Goal: Check status: Check status

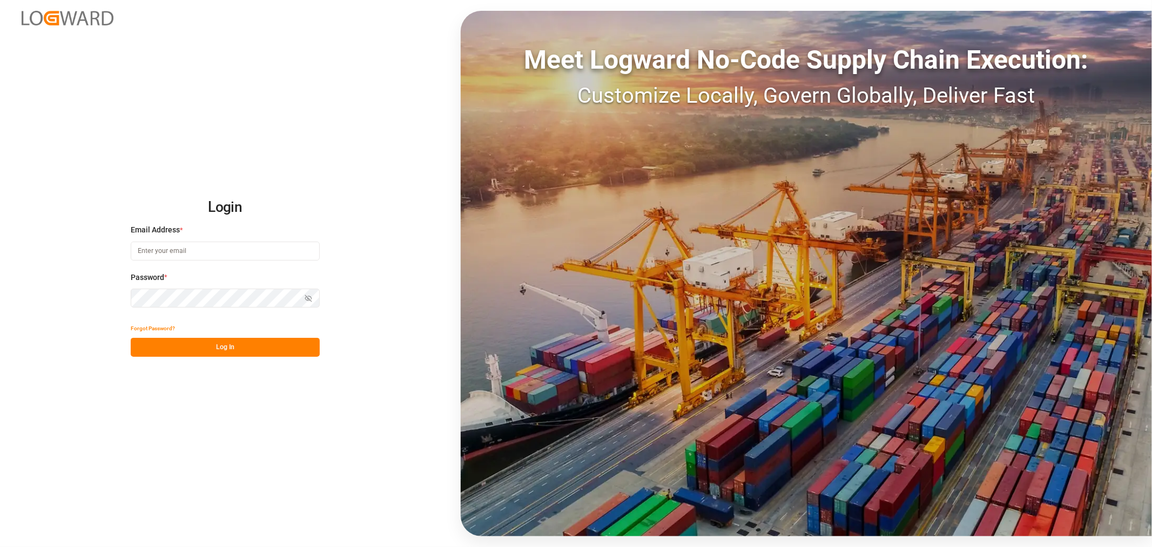
type input "[EMAIL_ADDRESS][DOMAIN_NAME]"
click at [226, 345] on button "Log In" at bounding box center [225, 347] width 189 height 19
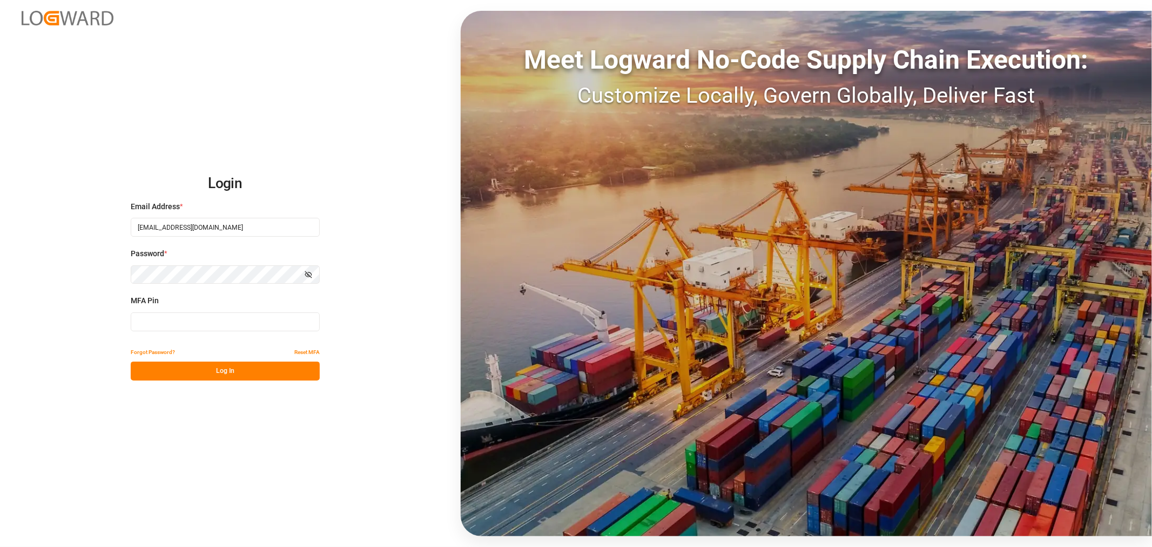
click at [210, 320] on input at bounding box center [225, 321] width 189 height 19
type input "849343"
click at [227, 375] on button "Log In" at bounding box center [225, 370] width 189 height 19
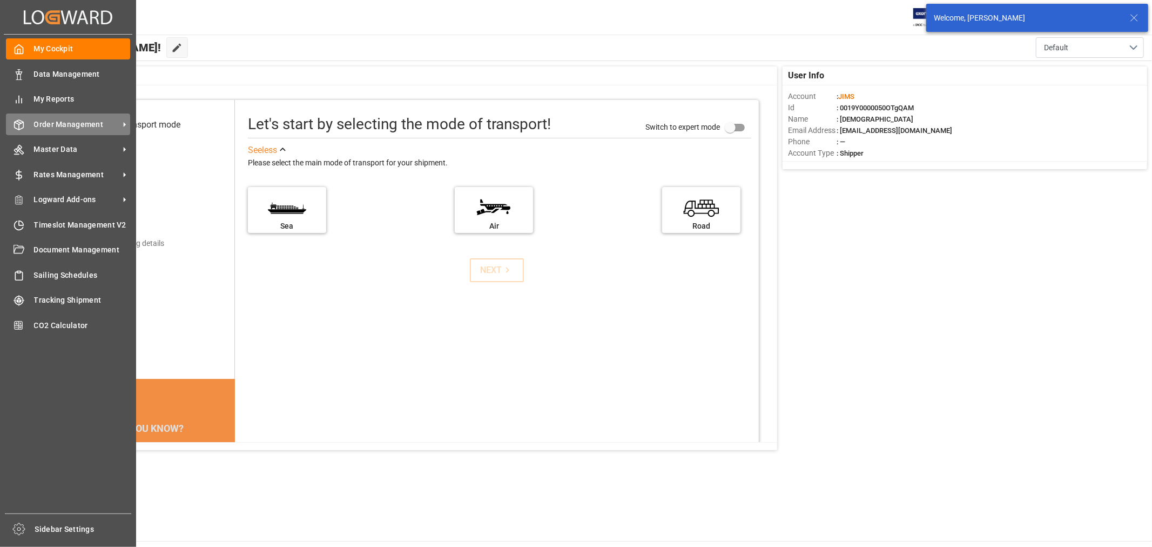
click at [59, 124] on span "Order Management" at bounding box center [76, 124] width 85 height 11
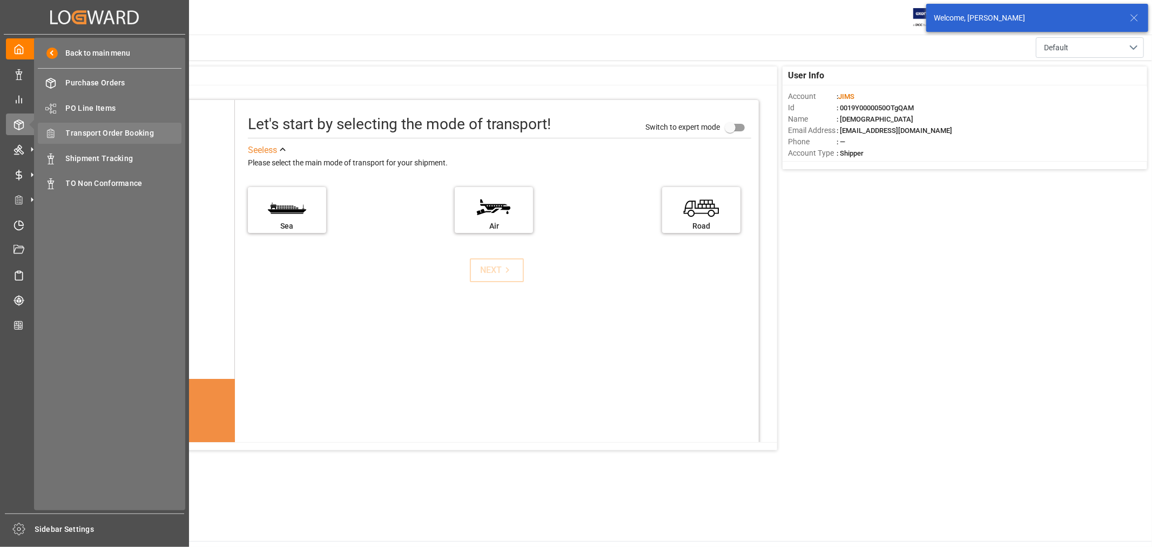
click at [115, 128] on span "Transport Order Booking" at bounding box center [124, 132] width 116 height 11
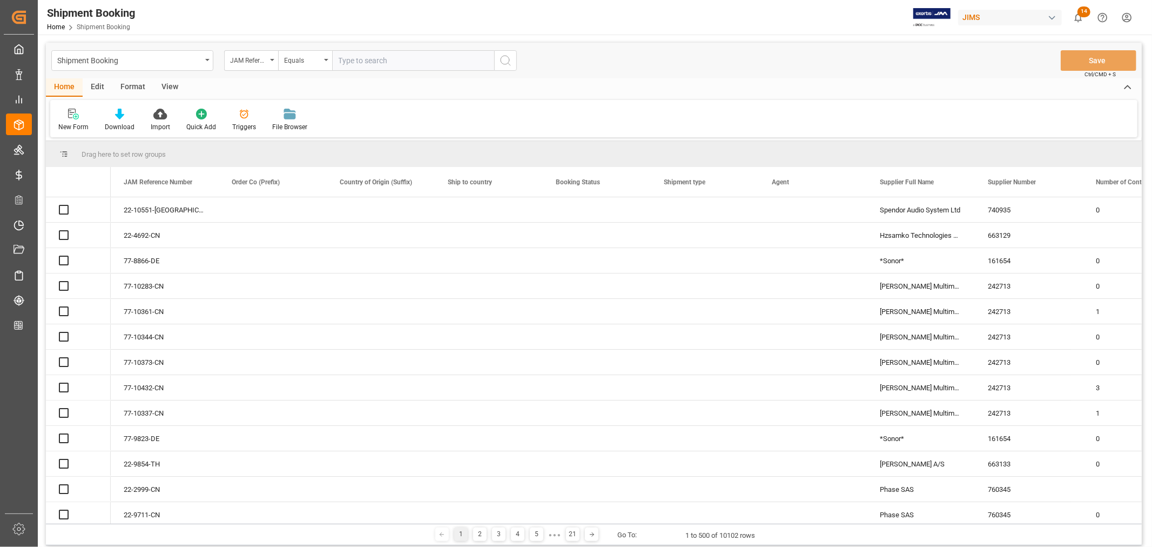
click at [381, 65] on input "text" at bounding box center [413, 60] width 162 height 21
paste input "77-10837-CN"
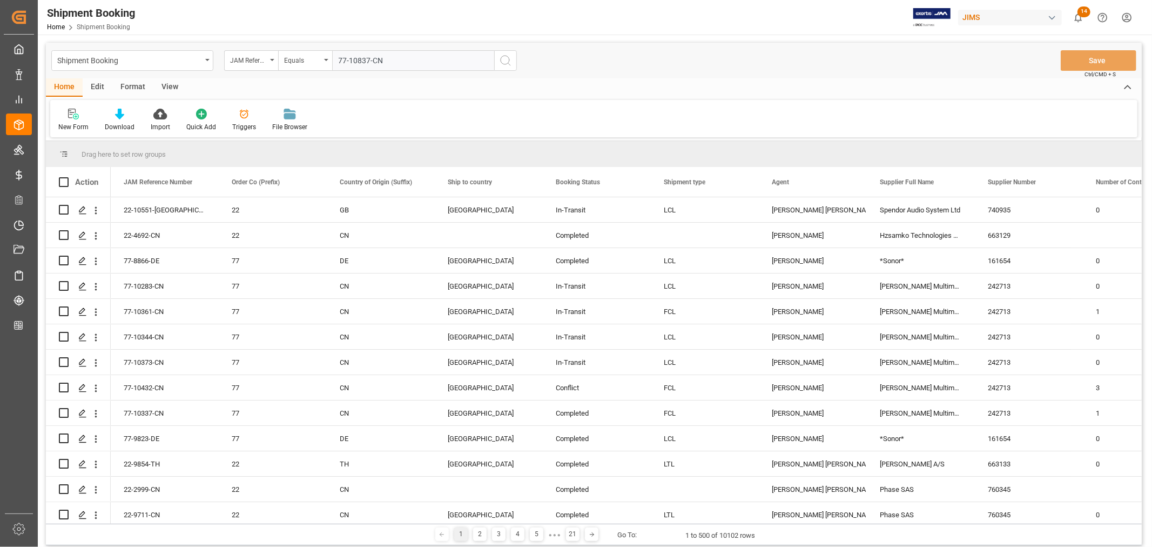
click at [339, 57] on input "77-10837-CN" at bounding box center [413, 60] width 162 height 21
type input "77-10837-CN"
click at [506, 57] on icon "search button" at bounding box center [505, 60] width 13 height 13
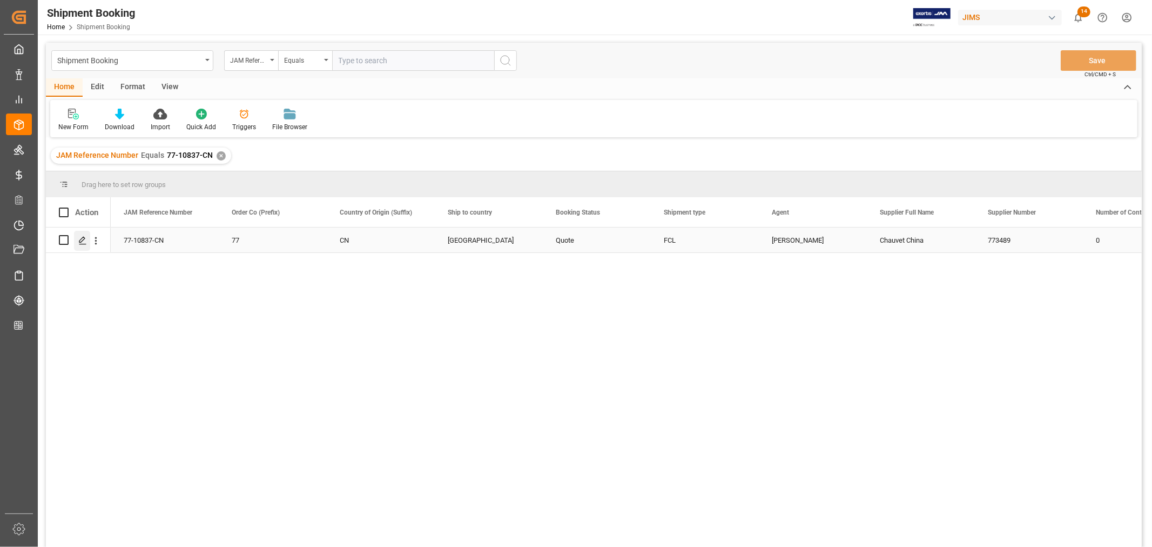
click at [81, 240] on icon "Press SPACE to select this row." at bounding box center [82, 240] width 9 height 9
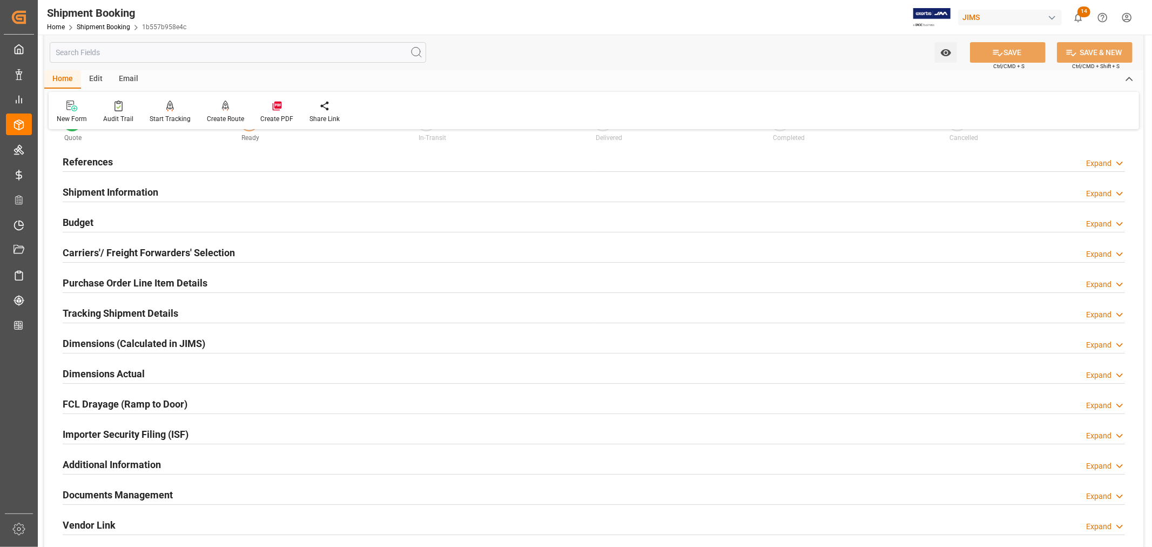
scroll to position [60, 0]
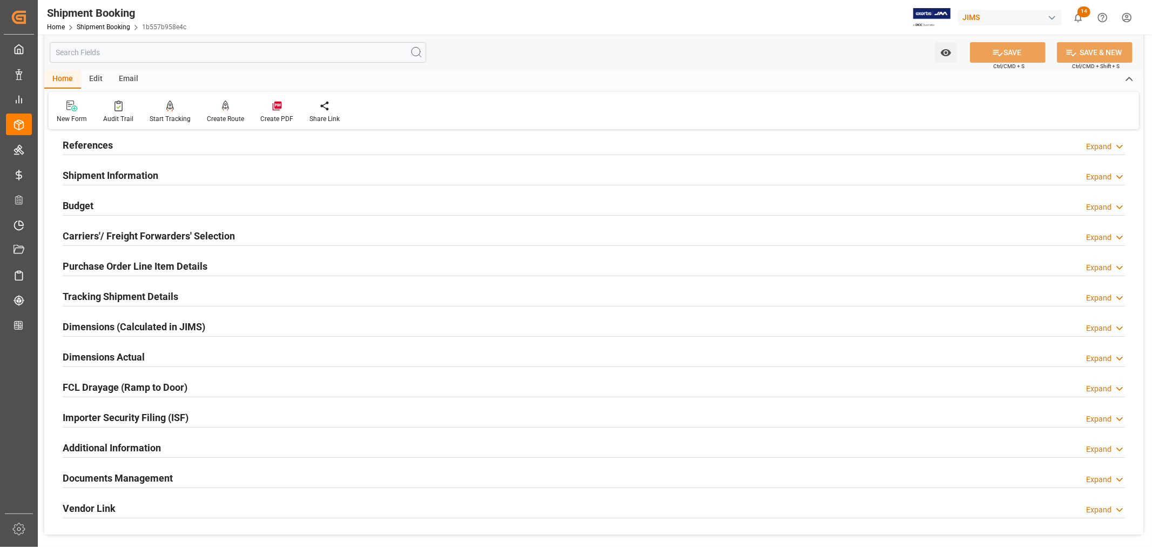
click at [112, 300] on h2 "Tracking Shipment Details" at bounding box center [121, 296] width 116 height 15
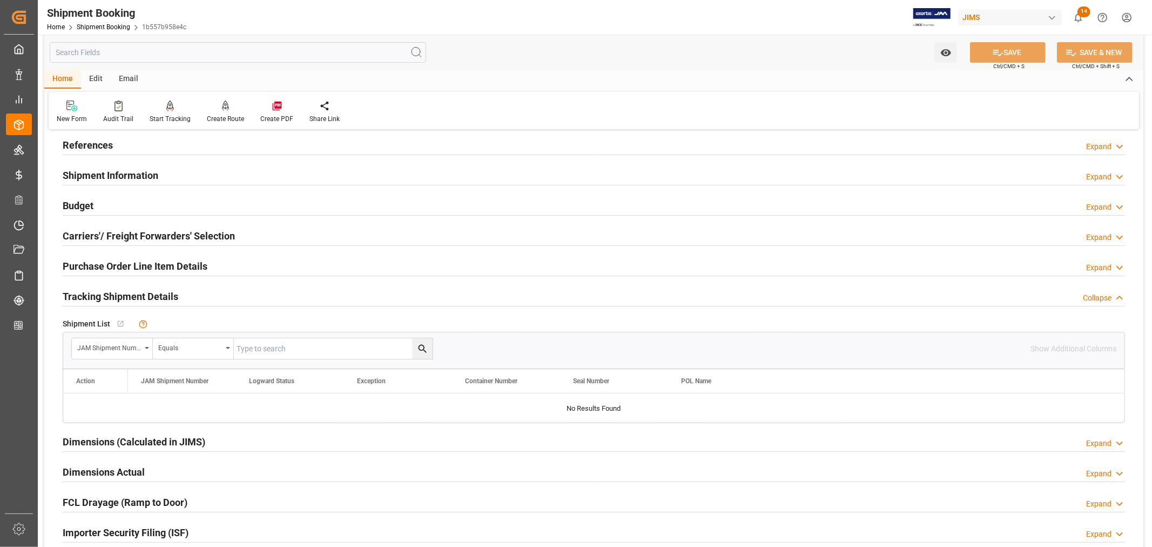
click at [119, 295] on h2 "Tracking Shipment Details" at bounding box center [121, 296] width 116 height 15
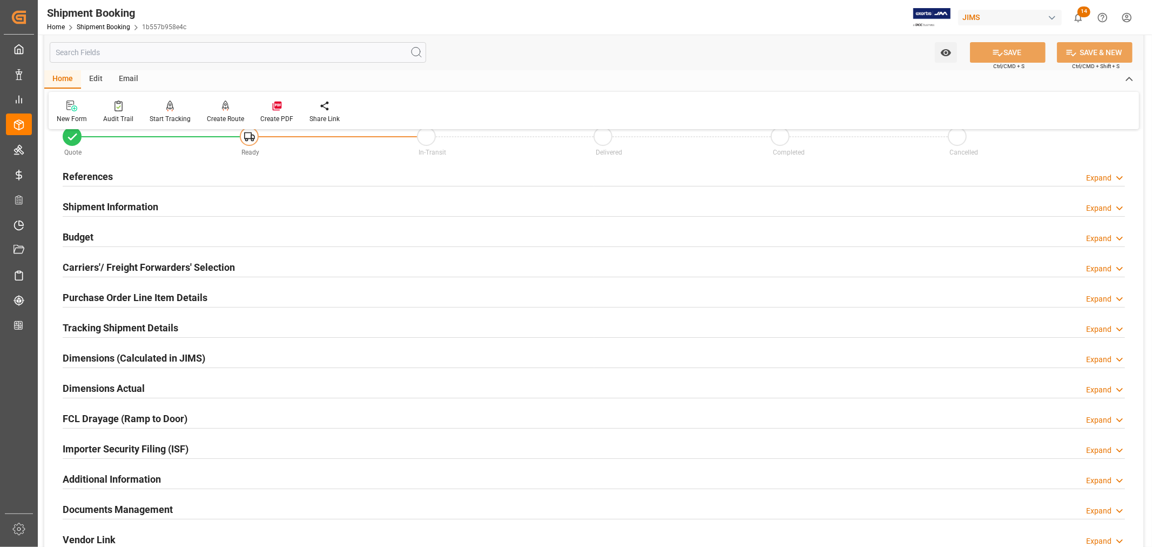
scroll to position [0, 0]
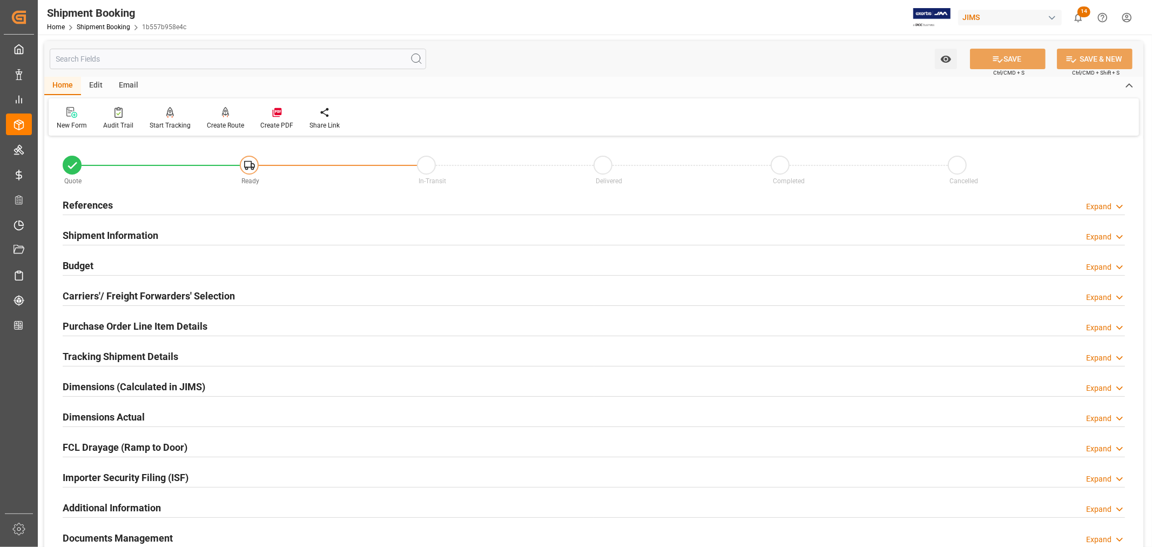
click at [89, 210] on h2 "References" at bounding box center [88, 205] width 50 height 15
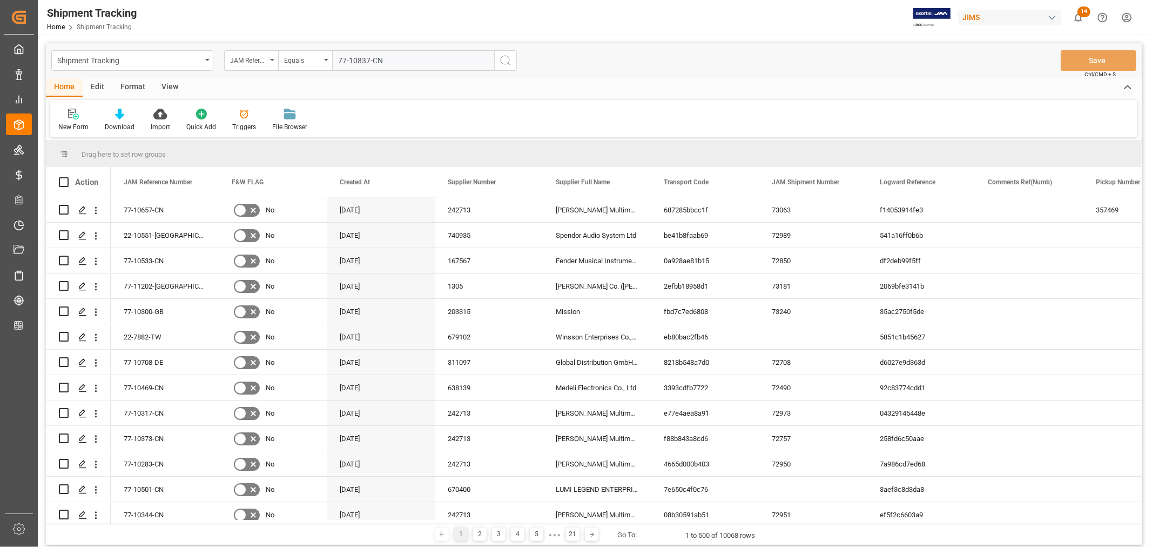
type input "77-10837-CN"
click at [505, 58] on icon "search button" at bounding box center [505, 60] width 13 height 13
